Goal: Transaction & Acquisition: Purchase product/service

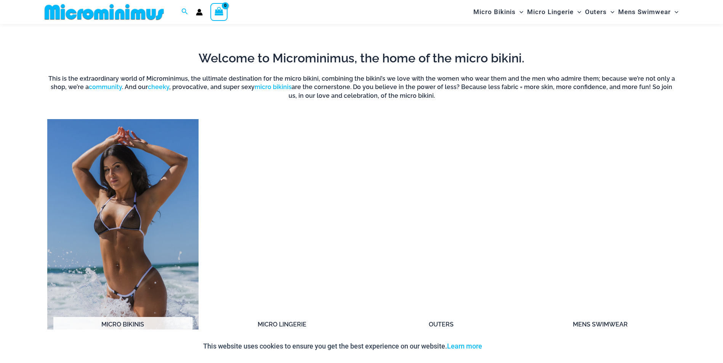
scroll to position [641, 0]
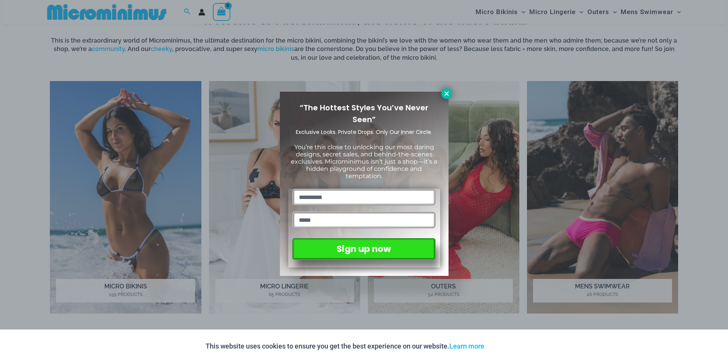
click at [447, 94] on icon at bounding box center [446, 93] width 7 height 7
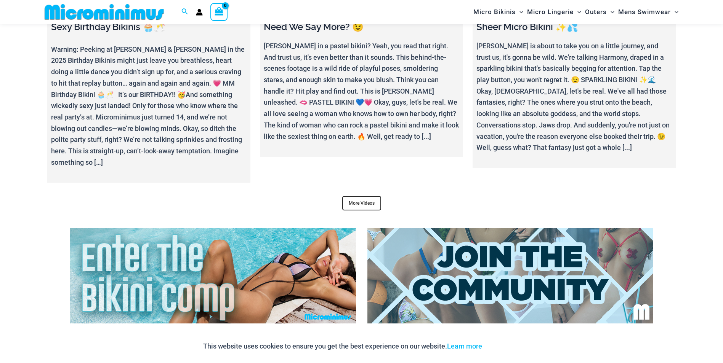
scroll to position [3156, 0]
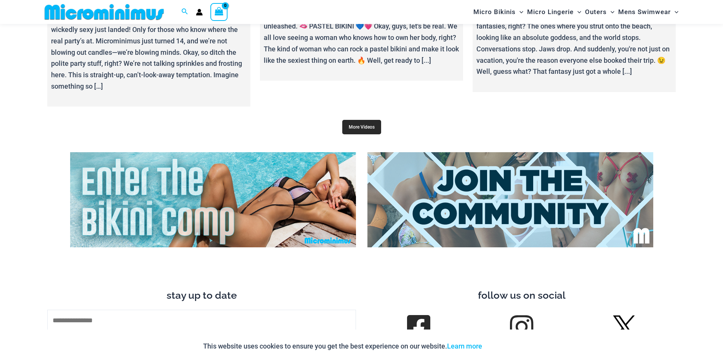
click at [372, 120] on link "More Videos" at bounding box center [361, 127] width 39 height 14
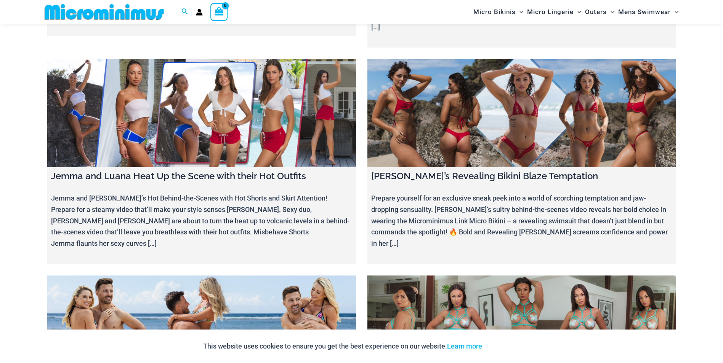
scroll to position [5098, 0]
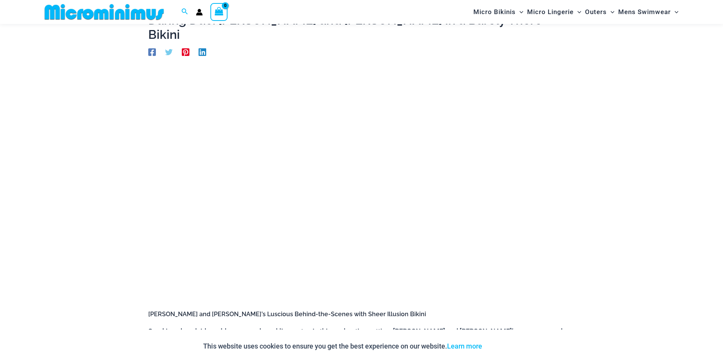
scroll to position [32, 0]
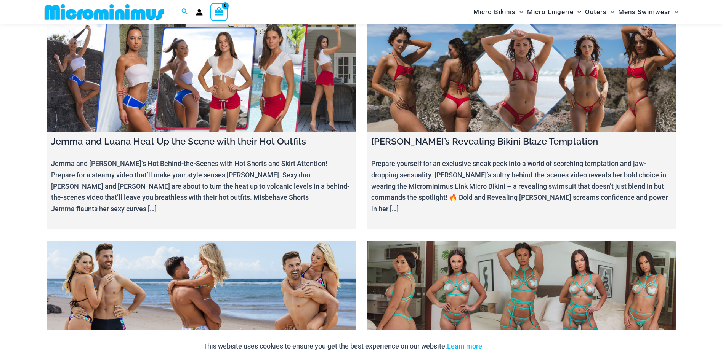
scroll to position [4984, 0]
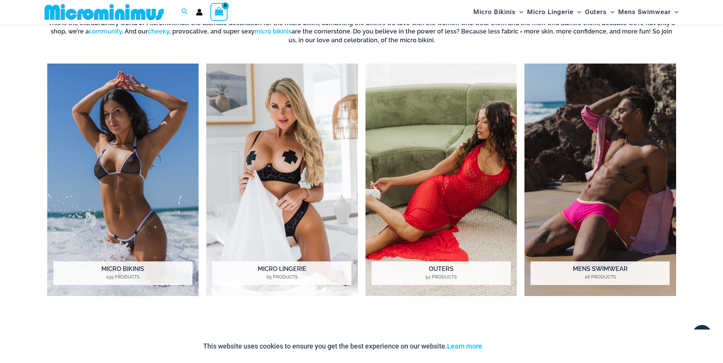
scroll to position [657, 0]
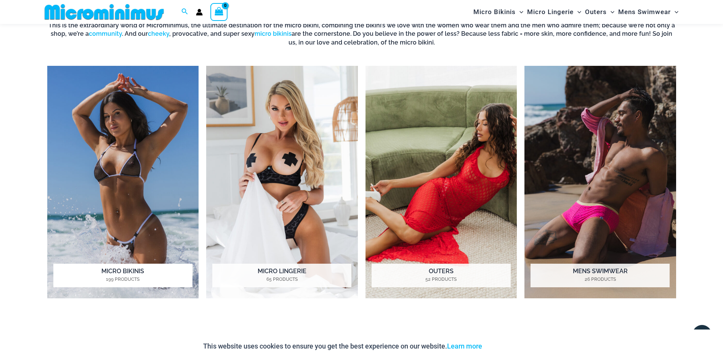
click at [117, 272] on h2 "Micro Bikinis 199 Products" at bounding box center [122, 276] width 139 height 24
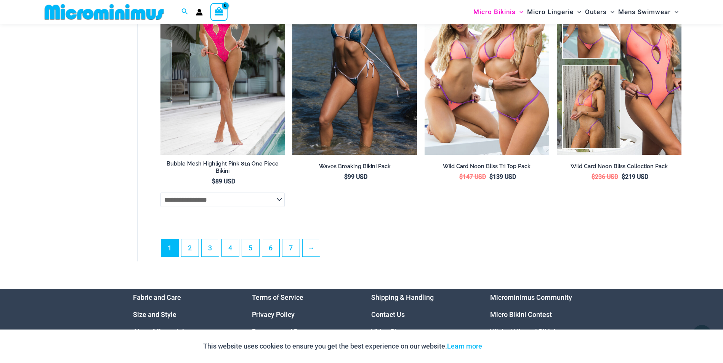
scroll to position [2127, 0]
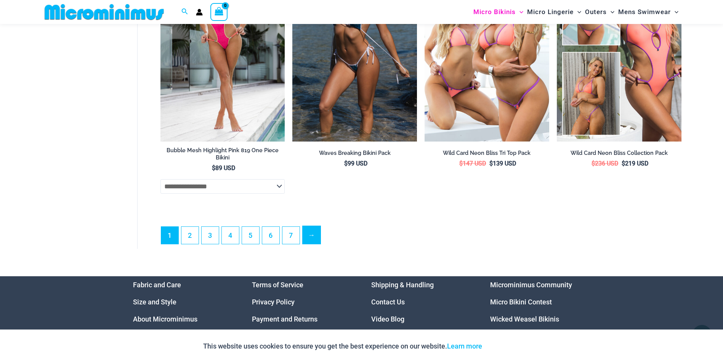
click at [311, 244] on link "→" at bounding box center [311, 235] width 18 height 18
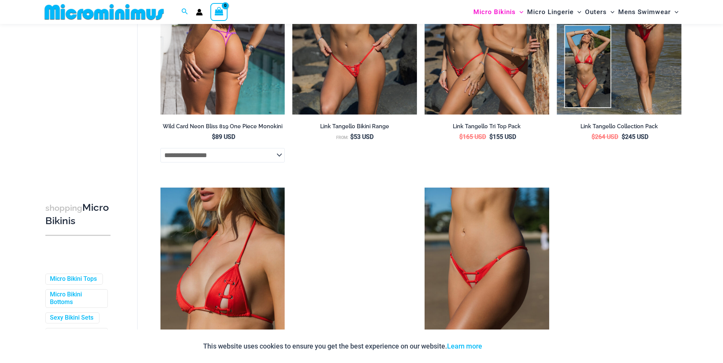
scroll to position [342, 0]
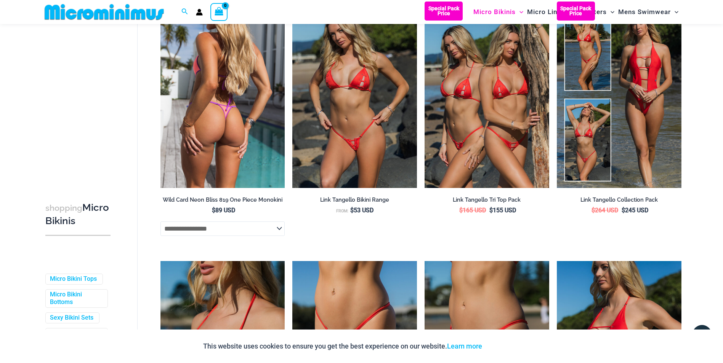
click at [216, 153] on img at bounding box center [222, 95] width 125 height 187
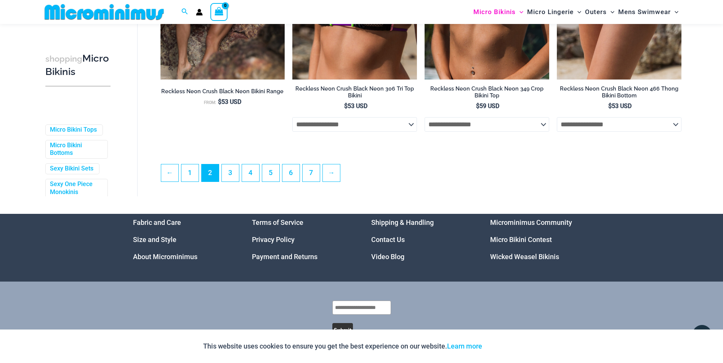
scroll to position [2053, 0]
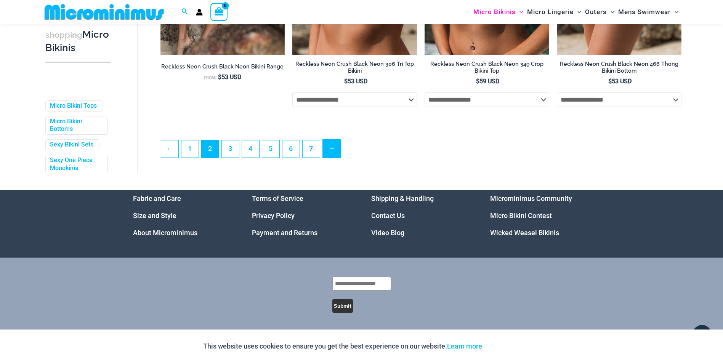
click at [329, 146] on link "→" at bounding box center [332, 149] width 18 height 18
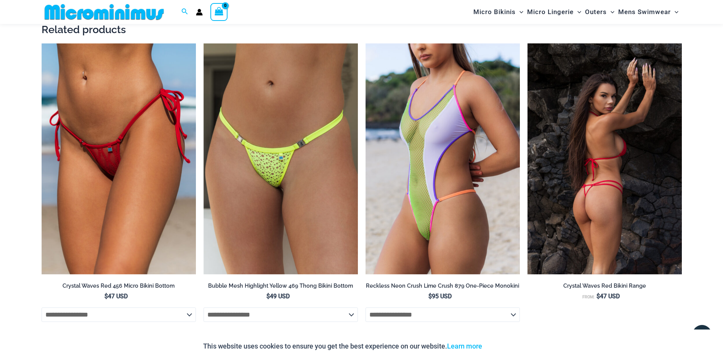
scroll to position [1478, 0]
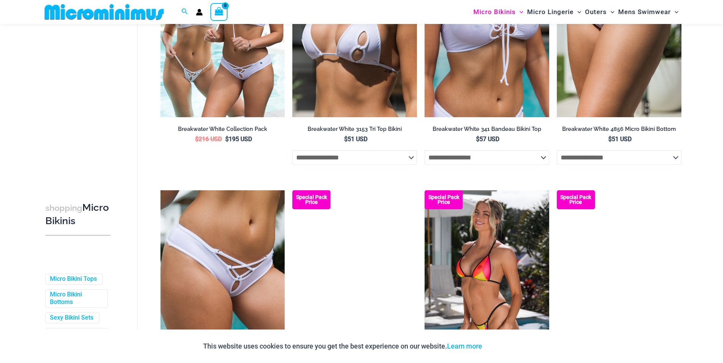
scroll to position [456, 0]
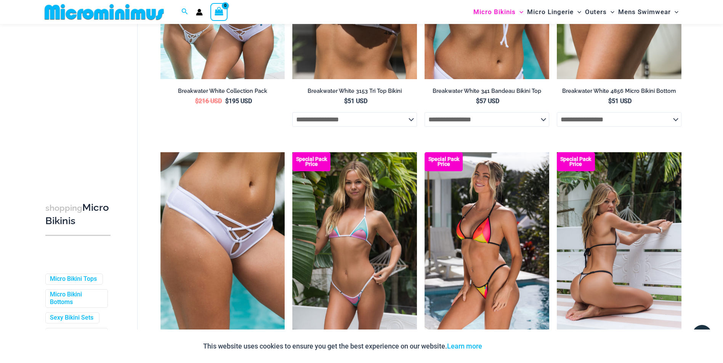
click at [616, 285] on img at bounding box center [619, 245] width 125 height 187
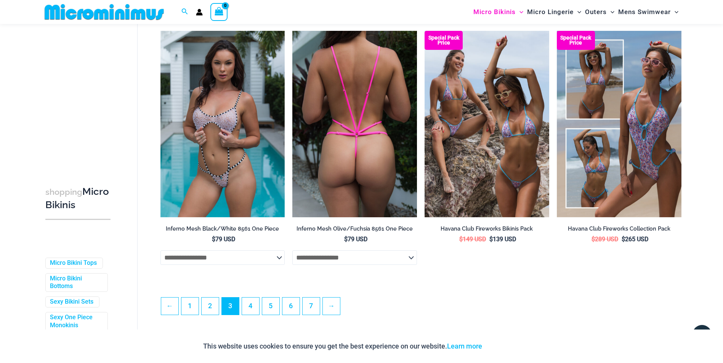
scroll to position [1942, 0]
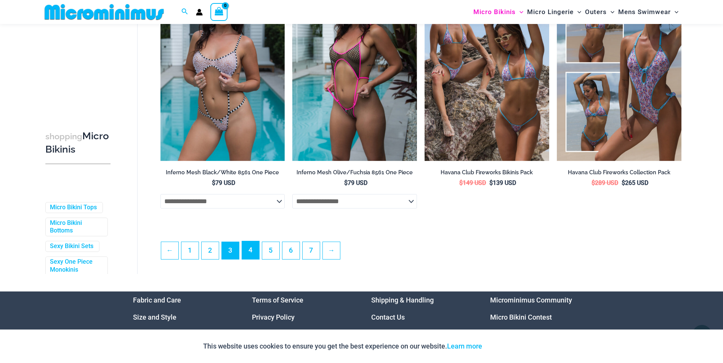
click at [254, 258] on link "4" at bounding box center [250, 251] width 17 height 18
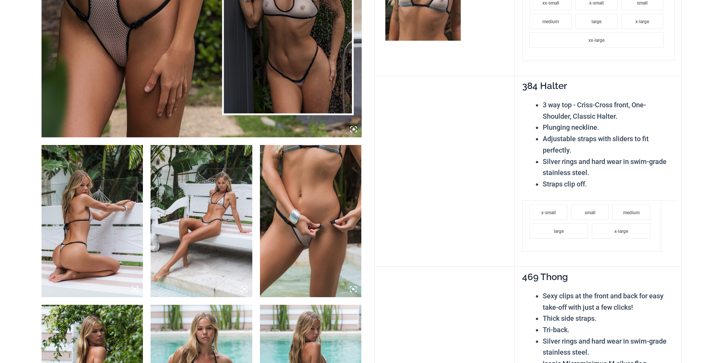
scroll to position [419, 0]
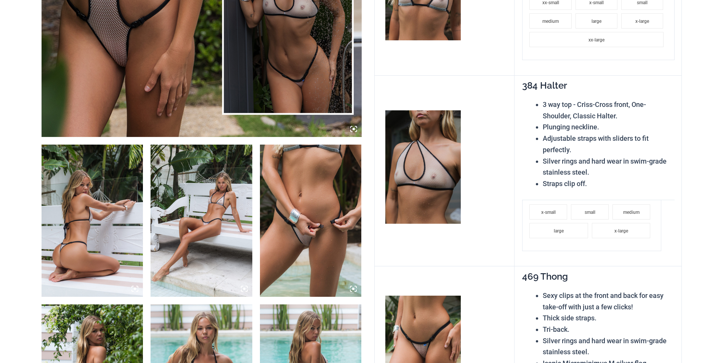
click at [298, 218] on img at bounding box center [311, 221] width 102 height 152
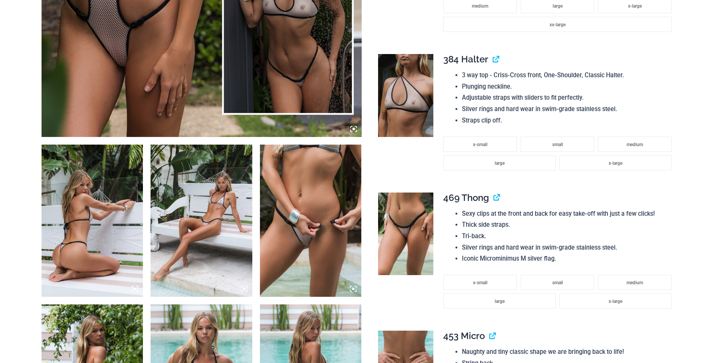
click at [334, 241] on img at bounding box center [311, 221] width 102 height 152
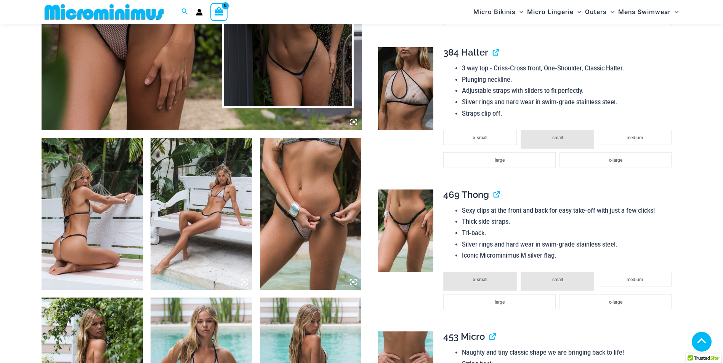
click at [322, 234] on img at bounding box center [311, 214] width 102 height 152
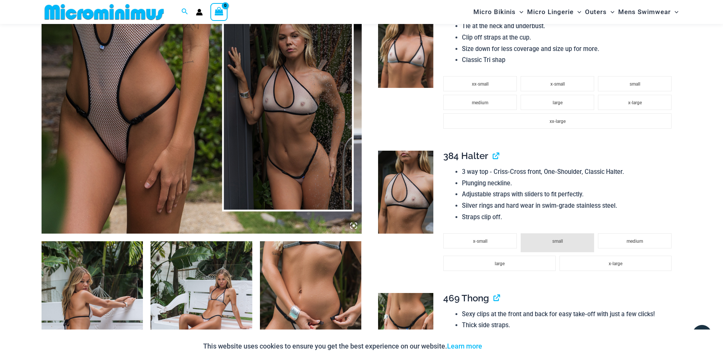
scroll to position [412, 0]
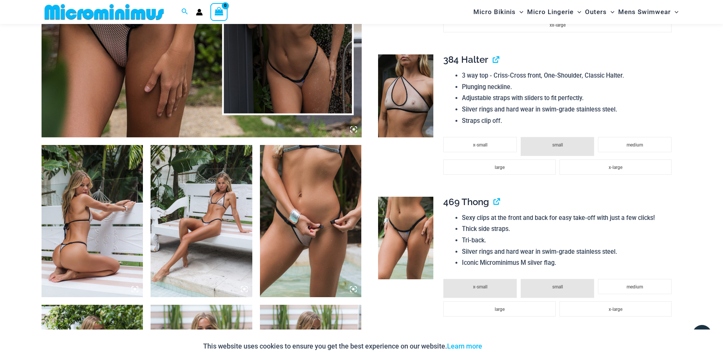
click at [298, 208] on img at bounding box center [311, 221] width 102 height 152
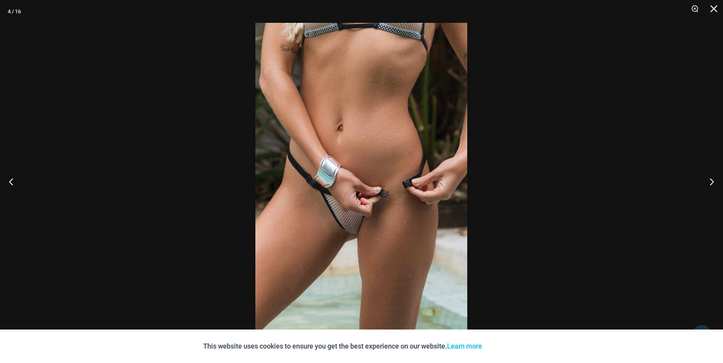
click at [351, 226] on img at bounding box center [361, 182] width 212 height 318
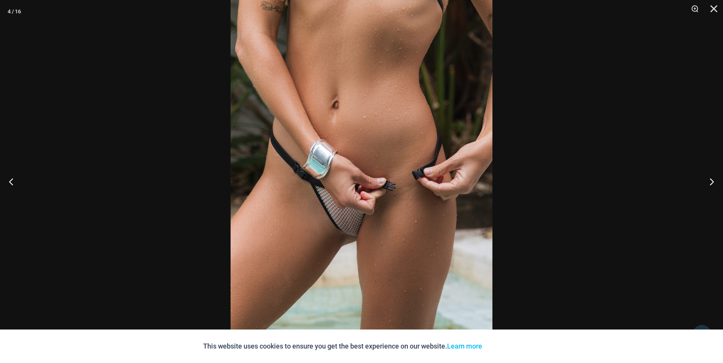
click at [348, 230] on img at bounding box center [361, 171] width 262 height 392
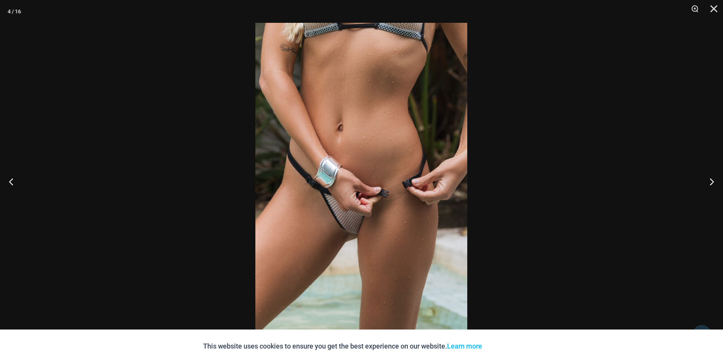
click at [348, 228] on img at bounding box center [361, 182] width 212 height 318
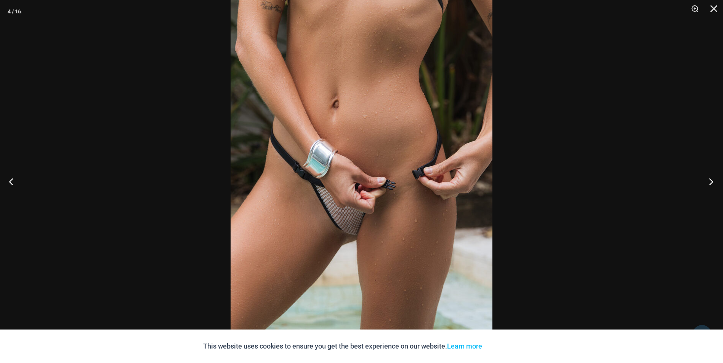
click at [709, 184] on button "Next" at bounding box center [708, 182] width 29 height 38
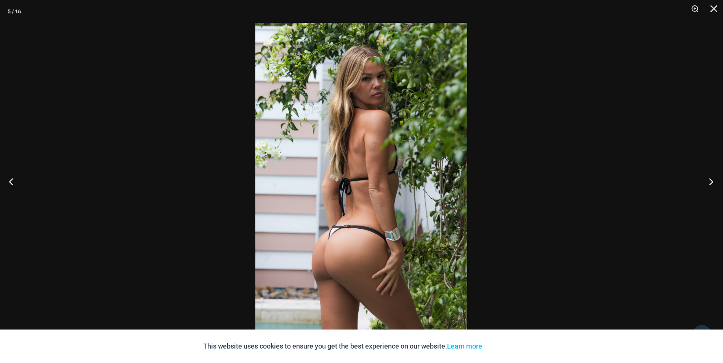
click at [708, 182] on button "Next" at bounding box center [708, 182] width 29 height 38
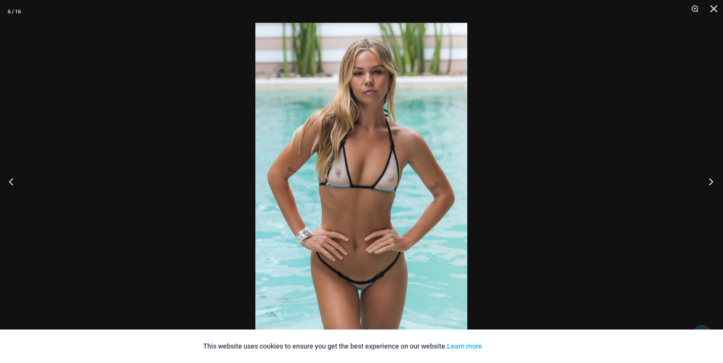
click at [708, 181] on button "Next" at bounding box center [708, 182] width 29 height 38
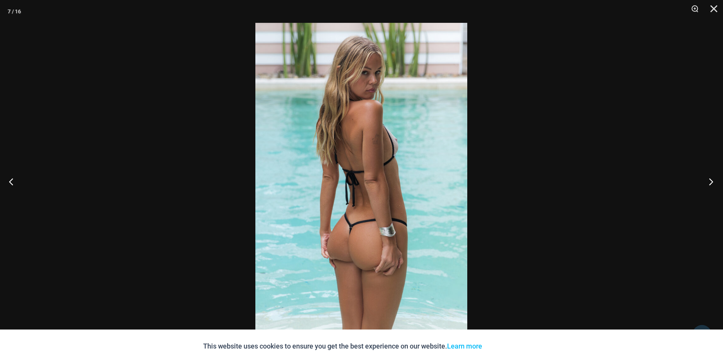
click at [708, 180] on button "Next" at bounding box center [708, 182] width 29 height 38
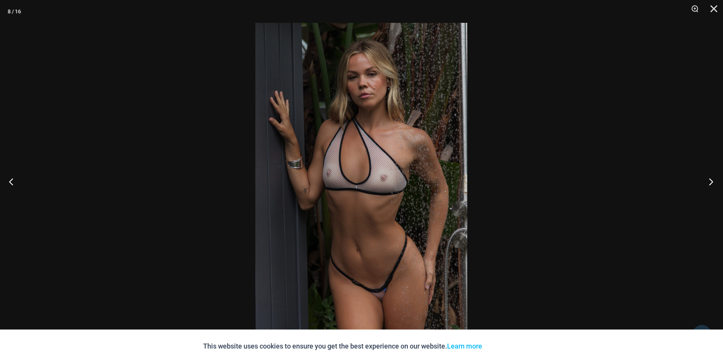
click at [708, 180] on button "Next" at bounding box center [708, 182] width 29 height 38
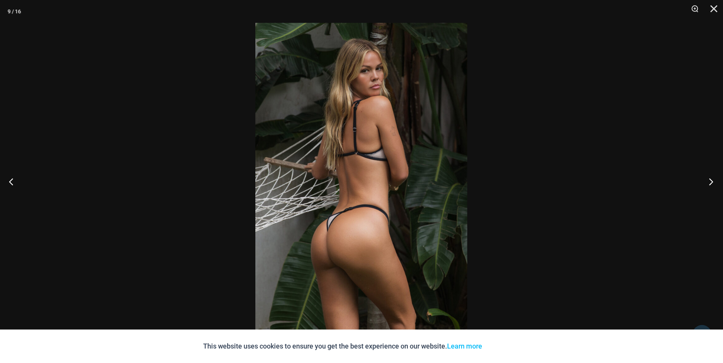
click at [708, 180] on button "Next" at bounding box center [708, 182] width 29 height 38
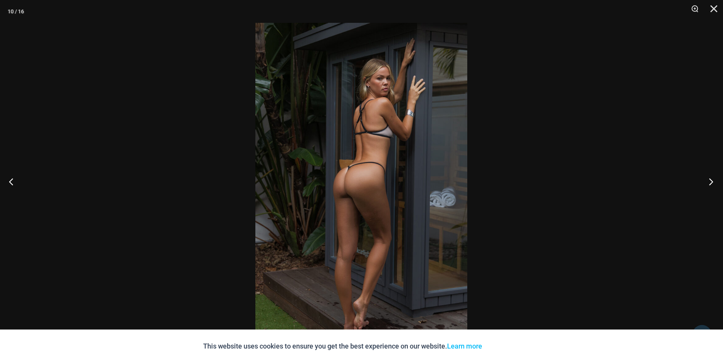
click at [708, 180] on button "Next" at bounding box center [708, 182] width 29 height 38
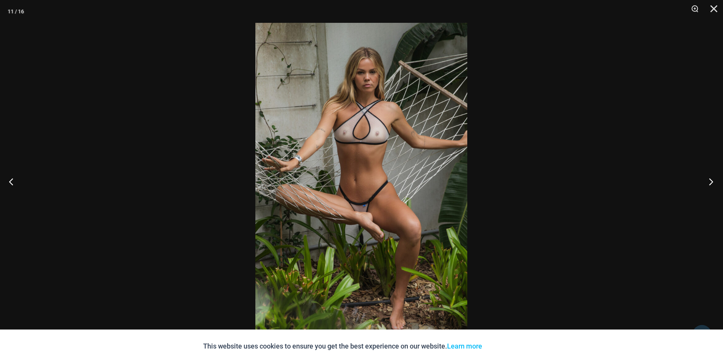
click at [708, 180] on button "Next" at bounding box center [708, 182] width 29 height 38
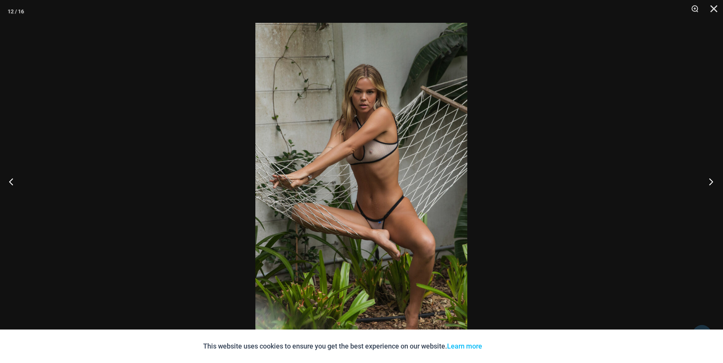
click at [708, 180] on button "Next" at bounding box center [708, 182] width 29 height 38
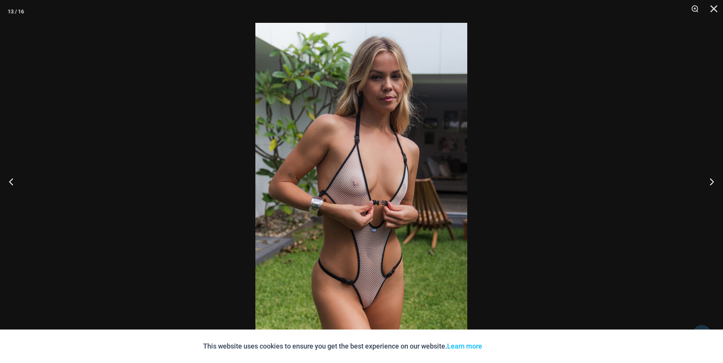
click at [373, 302] on img at bounding box center [361, 182] width 212 height 318
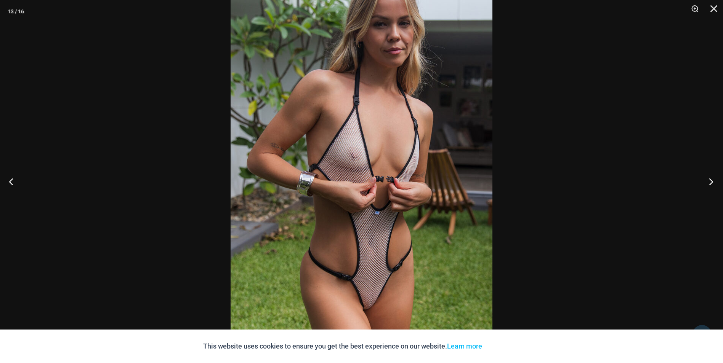
click at [710, 183] on button "Next" at bounding box center [708, 182] width 29 height 38
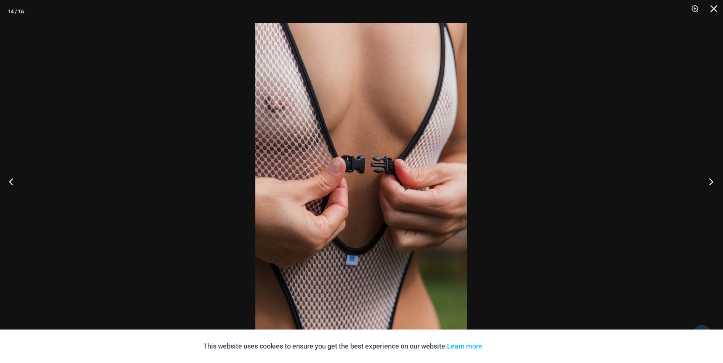
click at [710, 183] on button "Next" at bounding box center [708, 182] width 29 height 38
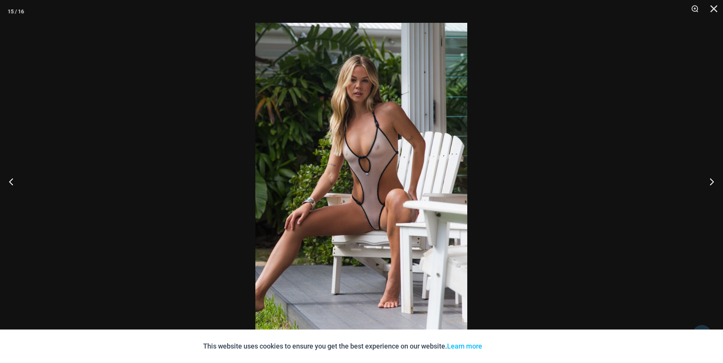
click at [373, 227] on img at bounding box center [361, 182] width 212 height 318
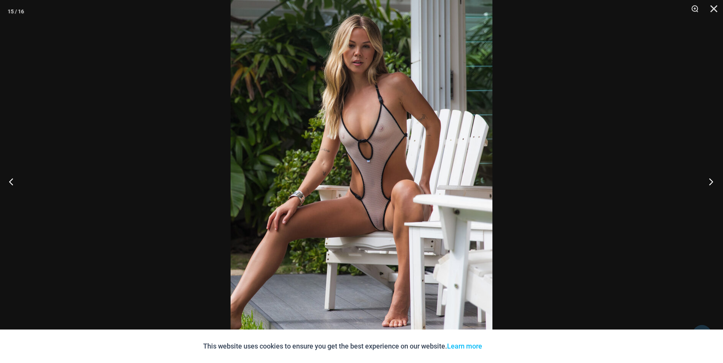
click at [710, 179] on button "Next" at bounding box center [708, 182] width 29 height 38
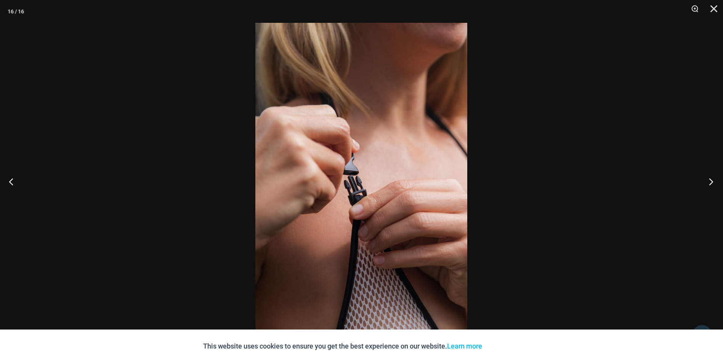
click at [710, 179] on button "Next" at bounding box center [708, 182] width 29 height 38
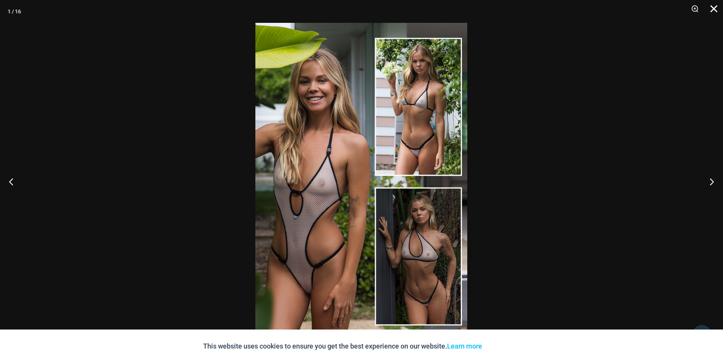
click at [714, 6] on button "Close" at bounding box center [710, 11] width 19 height 23
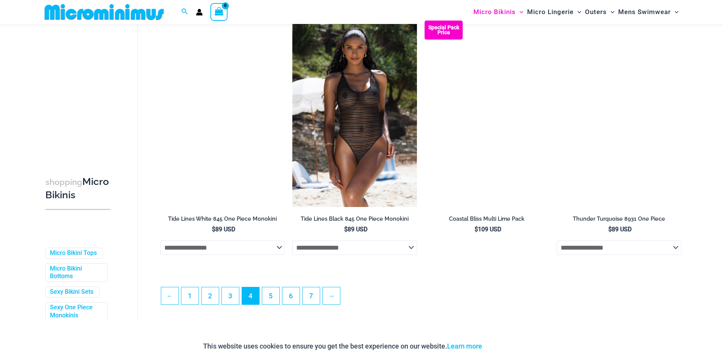
scroll to position [1902, 0]
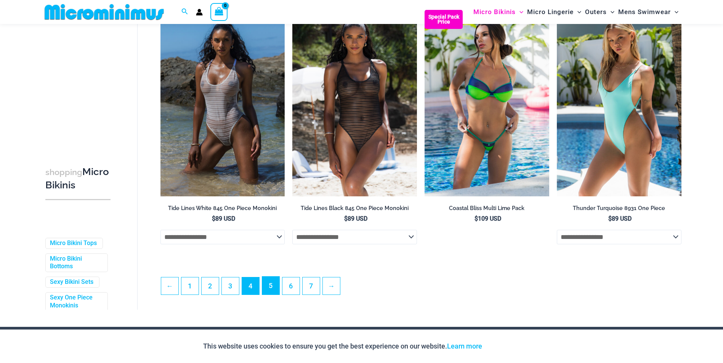
click at [275, 288] on link "5" at bounding box center [270, 286] width 17 height 18
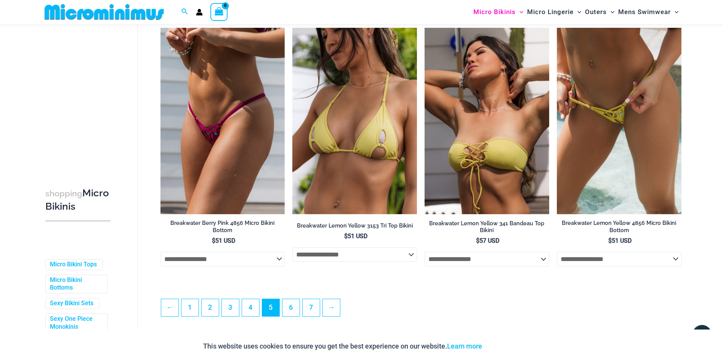
scroll to position [1899, 0]
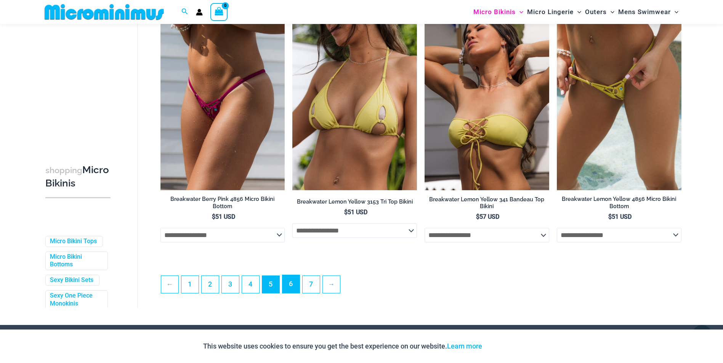
click at [290, 285] on link "6" at bounding box center [290, 284] width 17 height 18
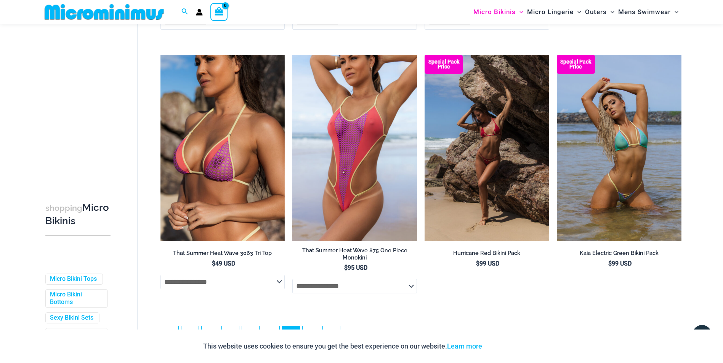
scroll to position [1975, 0]
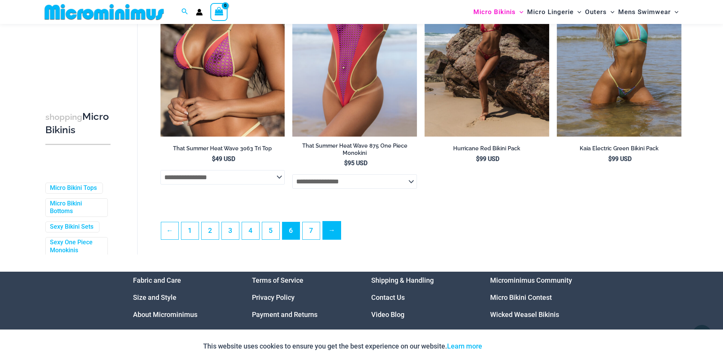
click at [331, 238] on link "→" at bounding box center [332, 231] width 18 height 18
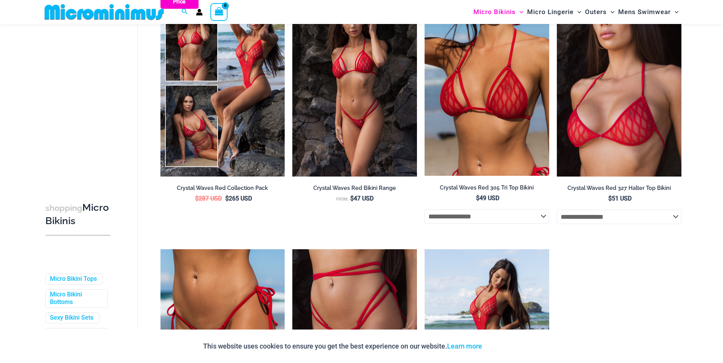
scroll to position [93, 0]
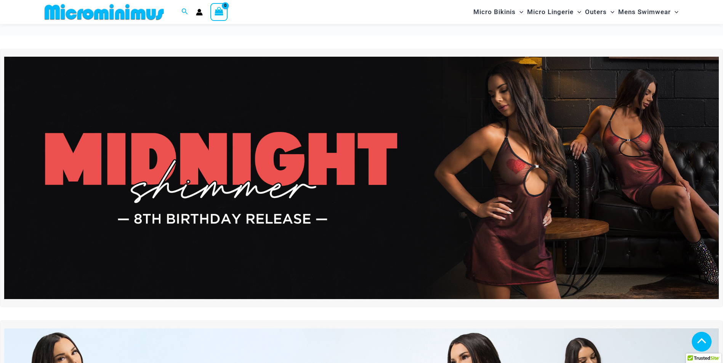
scroll to position [657, 0]
